Goal: Information Seeking & Learning: Learn about a topic

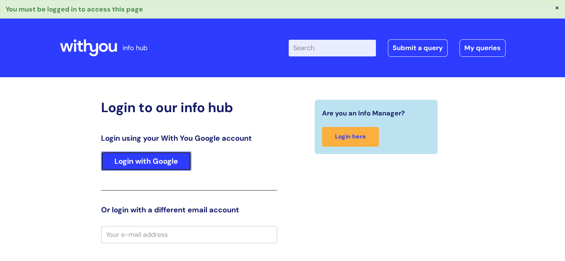
click at [115, 159] on link "Login with Google" at bounding box center [146, 161] width 90 height 19
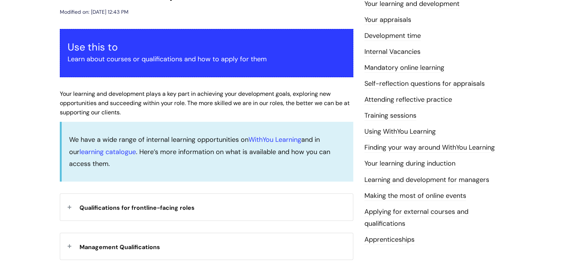
scroll to position [149, 0]
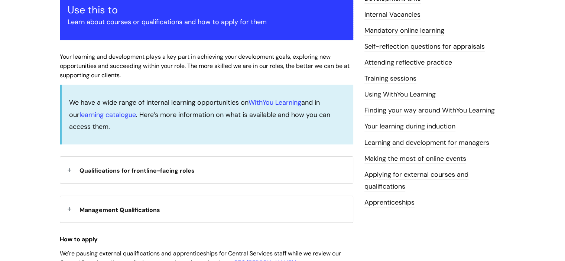
click at [387, 143] on link "Learning and development for managers" at bounding box center [426, 143] width 125 height 10
